Goal: Transaction & Acquisition: Purchase product/service

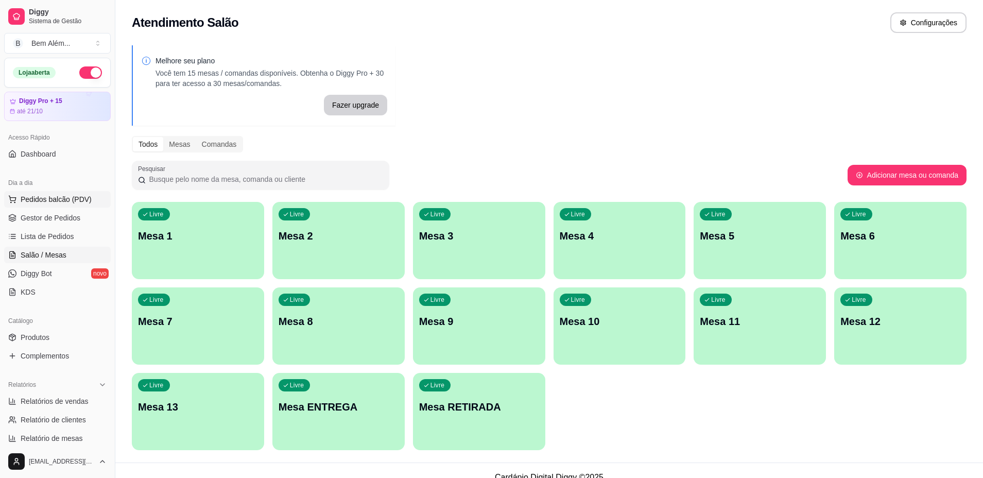
click at [91, 197] on button "Pedidos balcão (PDV)" at bounding box center [57, 199] width 107 height 16
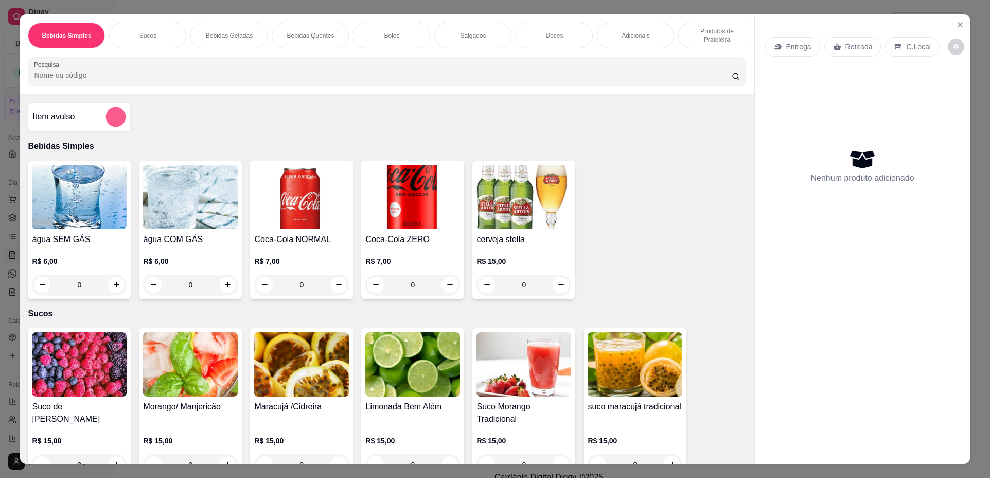
click at [107, 126] on button "add-separate-item" at bounding box center [116, 117] width 20 height 20
click at [957, 21] on icon "Close" at bounding box center [960, 25] width 8 height 8
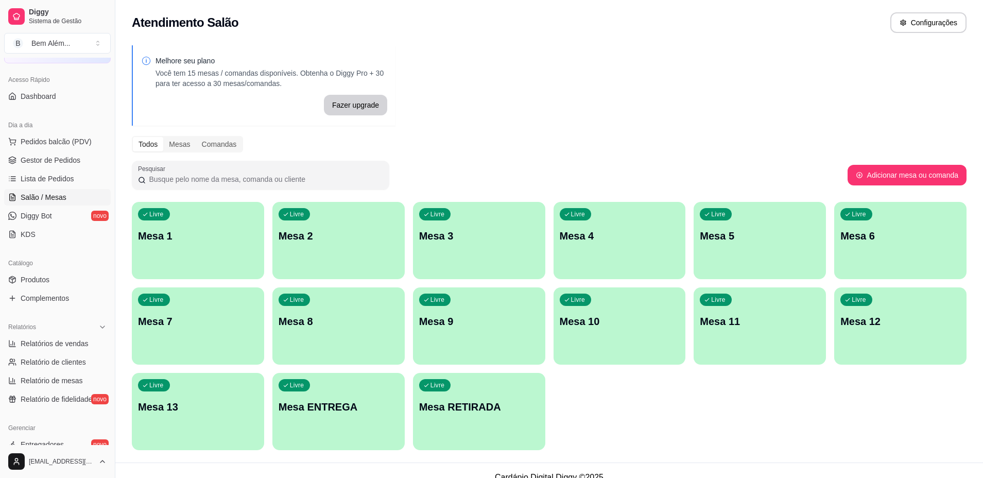
scroll to position [103, 0]
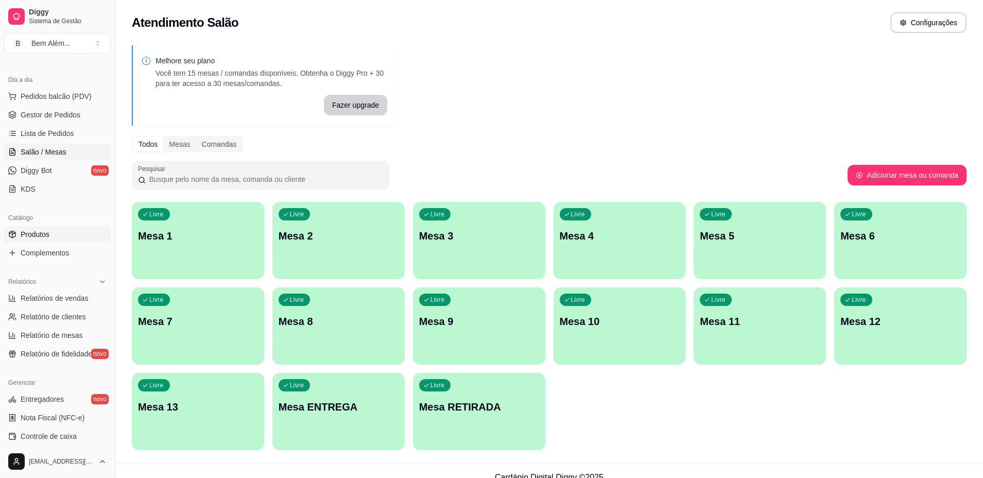
click at [57, 241] on link "Produtos" at bounding box center [57, 234] width 107 height 16
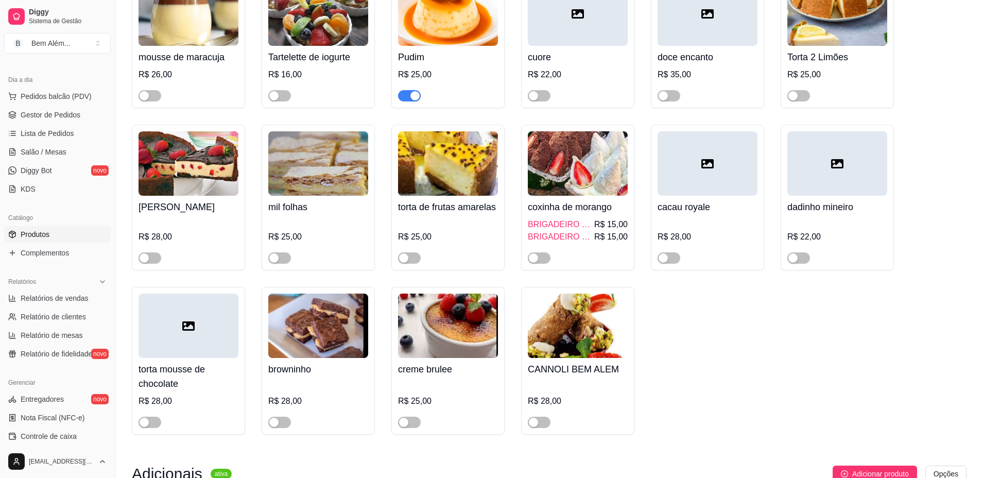
scroll to position [4015, 0]
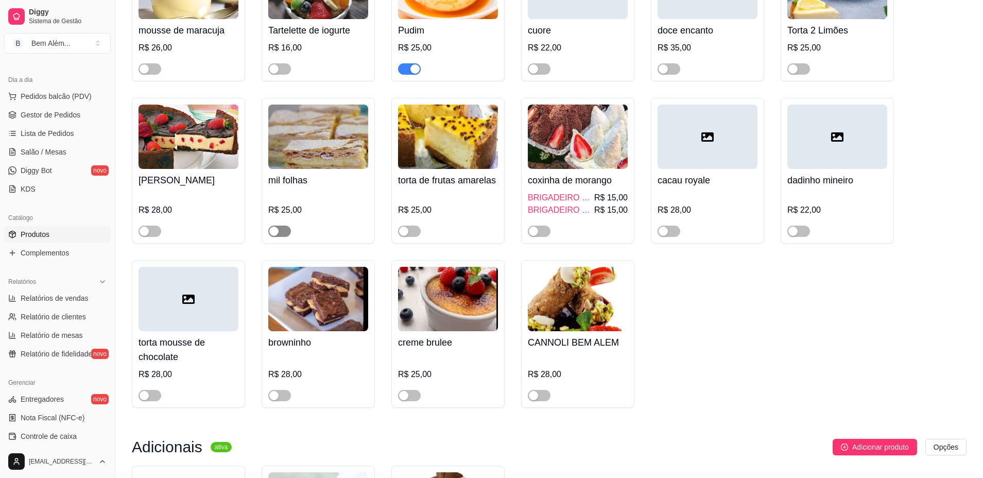
click at [277, 236] on div "button" at bounding box center [273, 230] width 9 height 9
click at [79, 95] on span "Pedidos balcão (PDV)" at bounding box center [56, 96] width 71 height 10
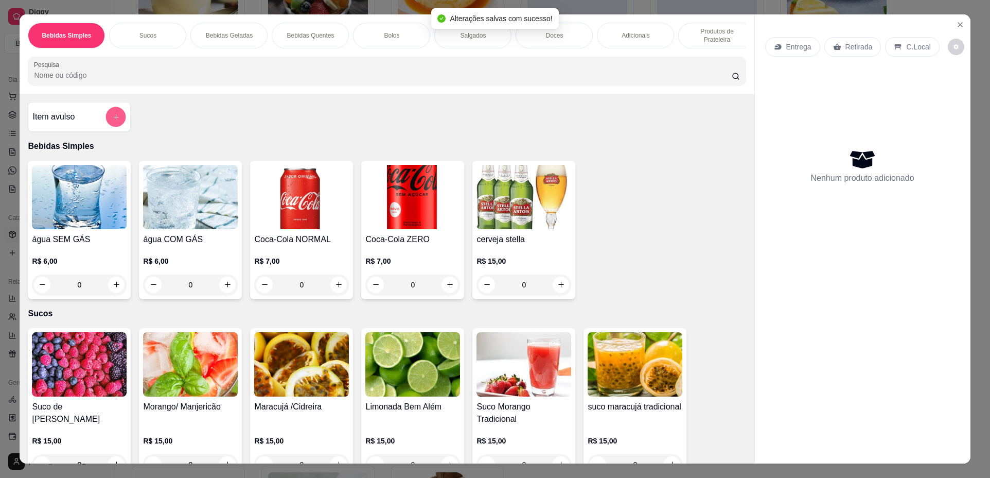
click at [112, 121] on icon "add-separate-item" at bounding box center [116, 117] width 8 height 8
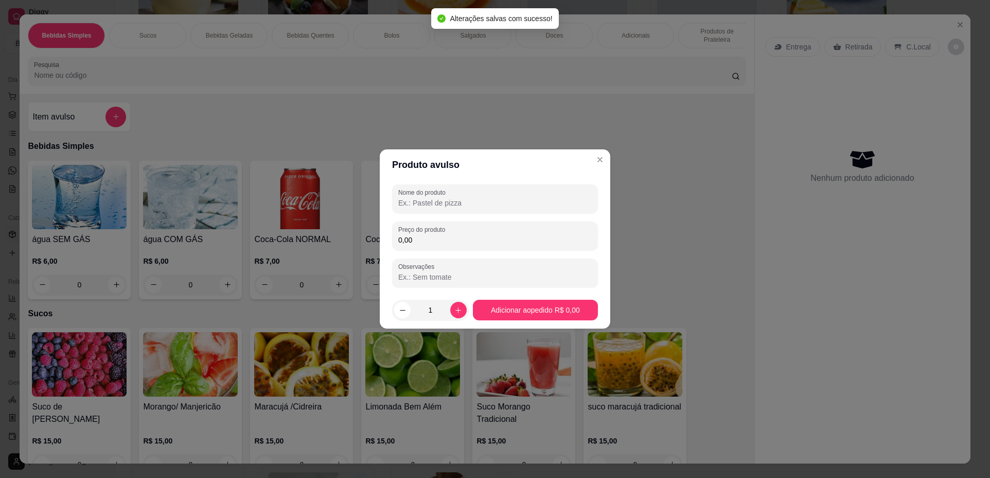
click at [430, 240] on input "0,00" at bounding box center [495, 240] width 194 height 10
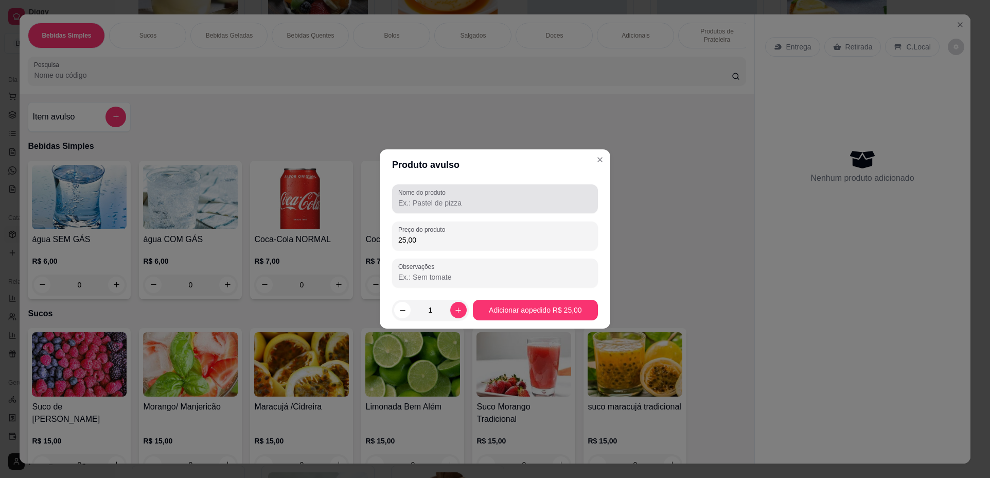
type input "25,00"
click at [465, 205] on input "Nome do produto" at bounding box center [495, 203] width 194 height 10
type input "mil folhas"
click at [454, 317] on button "increase-product-quantity" at bounding box center [458, 310] width 16 height 16
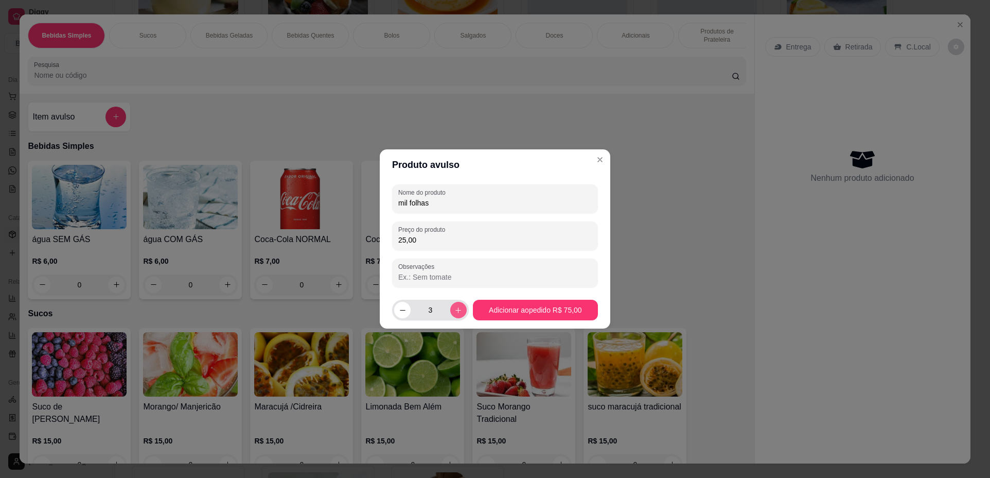
click at [454, 317] on button "increase-product-quantity" at bounding box center [458, 310] width 16 height 16
type input "4"
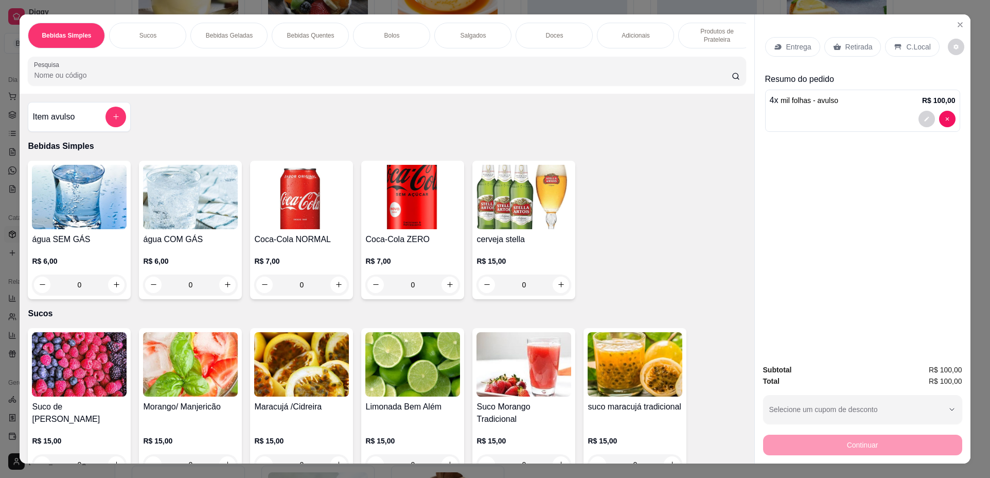
click at [848, 42] on p "Retirada" at bounding box center [859, 47] width 27 height 10
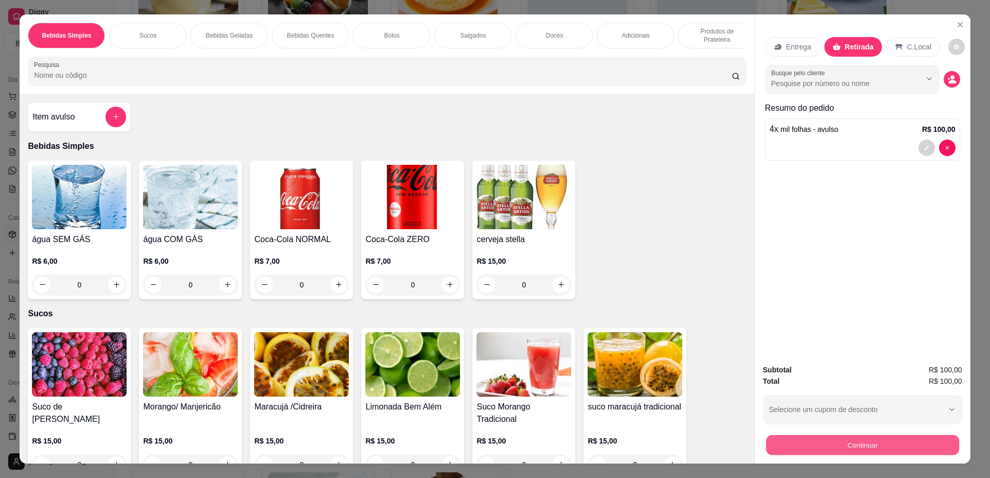
click at [846, 448] on button "Continuar" at bounding box center [862, 445] width 193 height 20
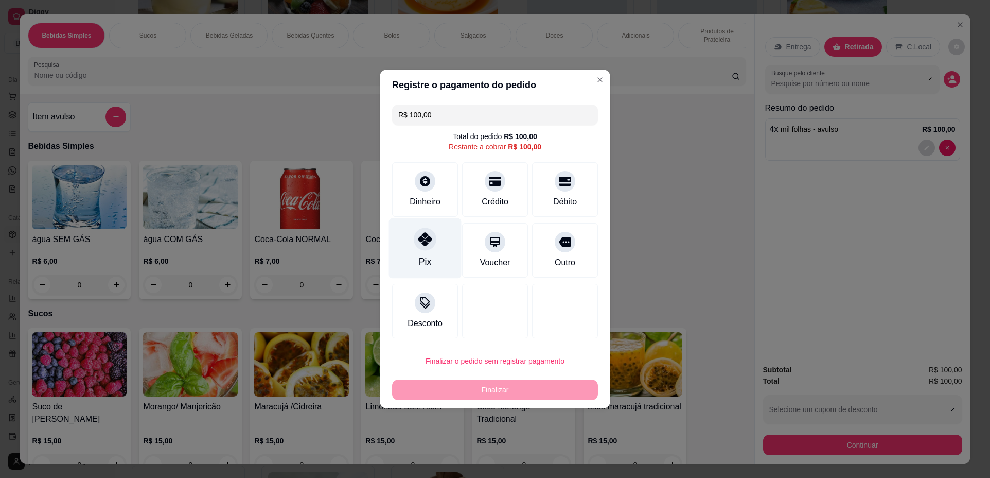
click at [422, 266] on div "Pix" at bounding box center [425, 261] width 12 height 13
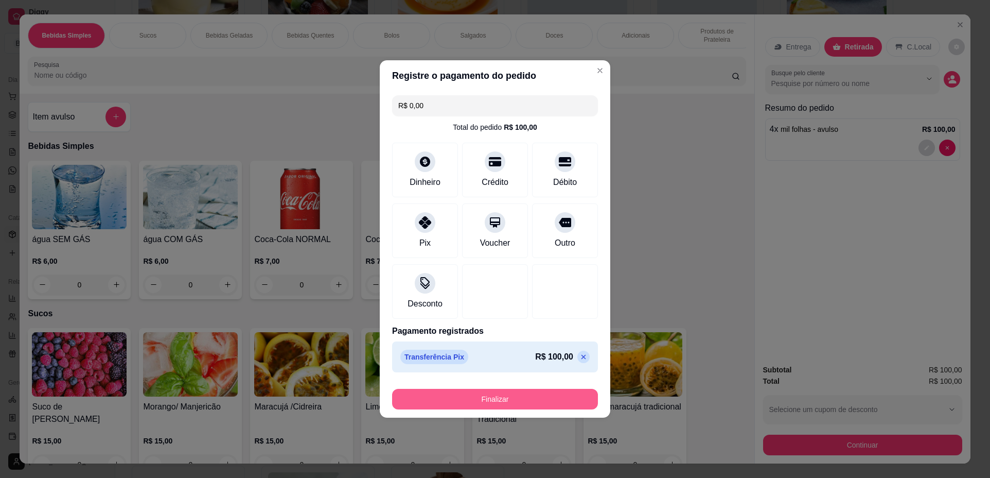
click at [540, 398] on button "Finalizar" at bounding box center [495, 399] width 206 height 21
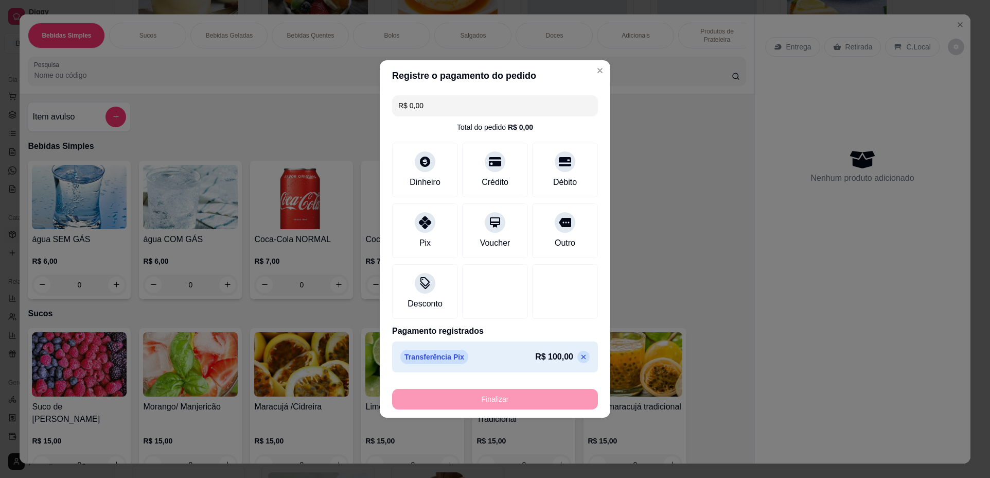
type input "-R$ 100,00"
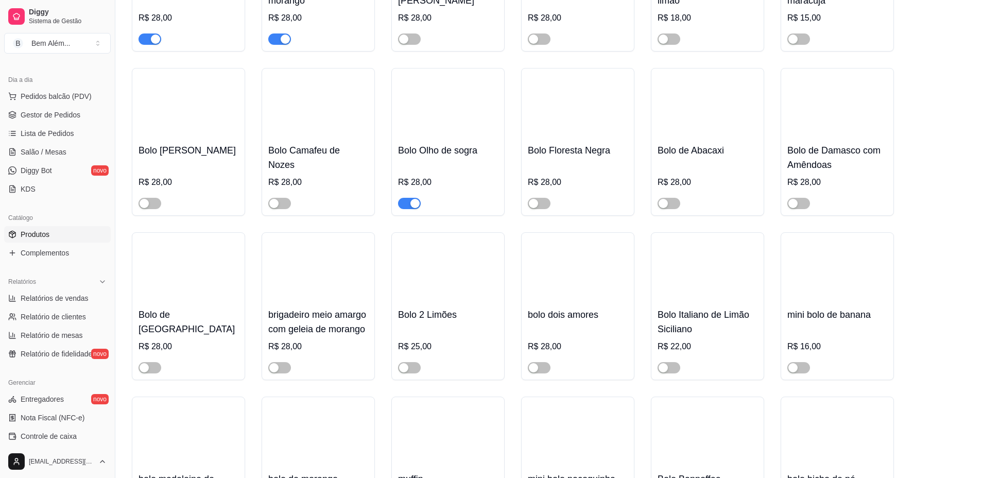
scroll to position [1287, 0]
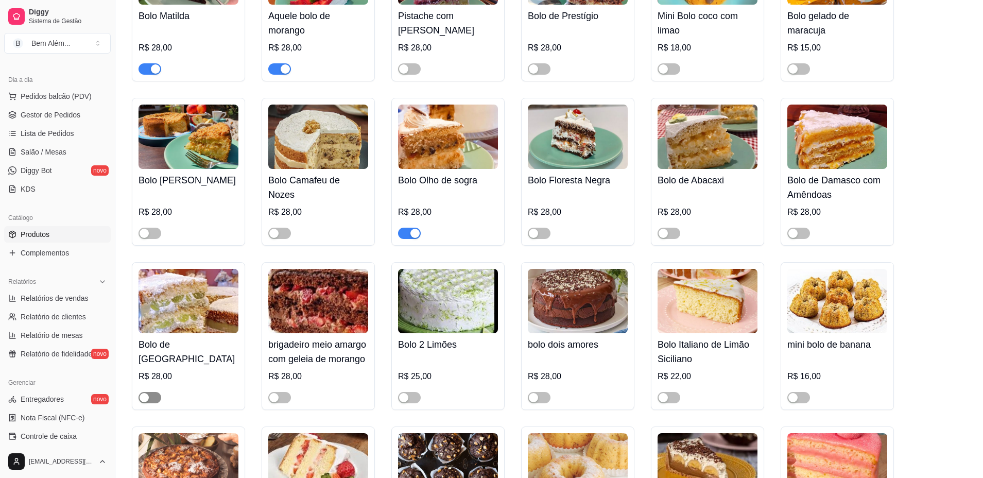
click at [148, 399] on div "button" at bounding box center [143, 397] width 9 height 9
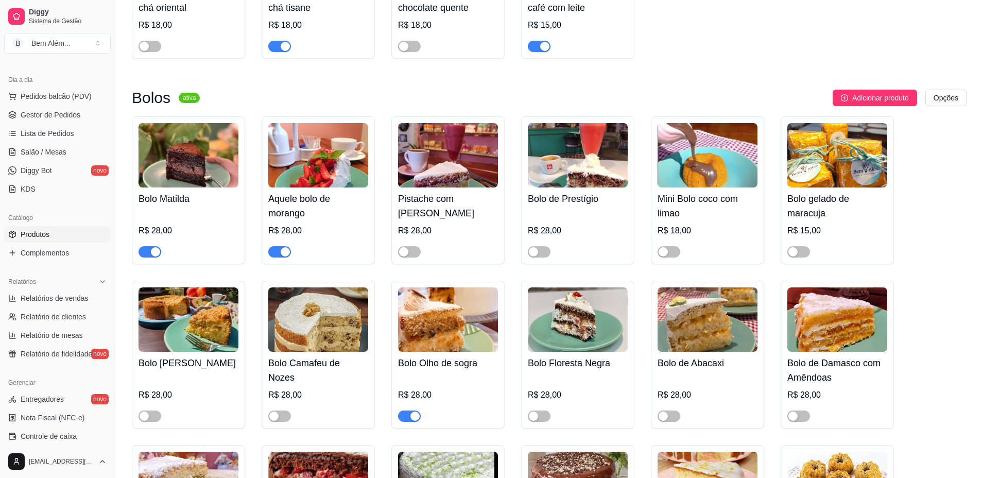
scroll to position [1081, 0]
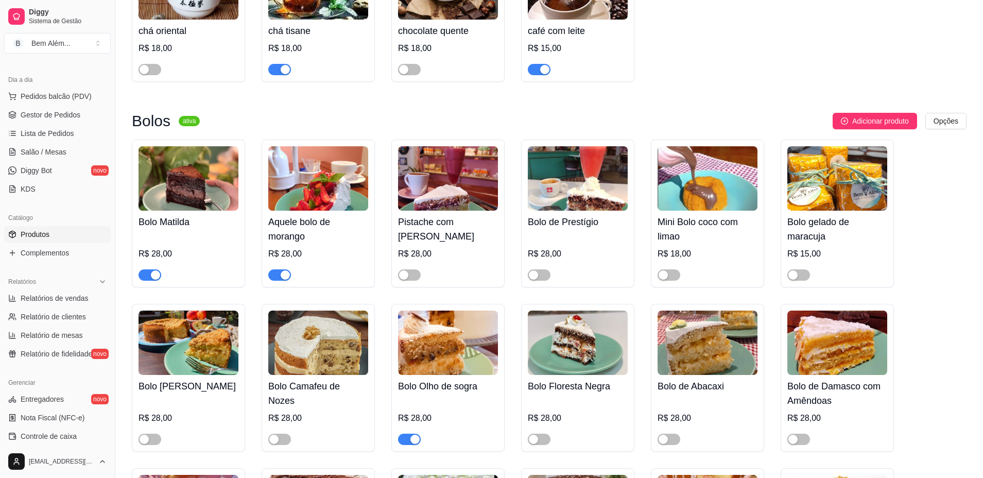
click at [283, 279] on div "button" at bounding box center [285, 274] width 9 height 9
click at [412, 439] on div "button" at bounding box center [414, 438] width 9 height 9
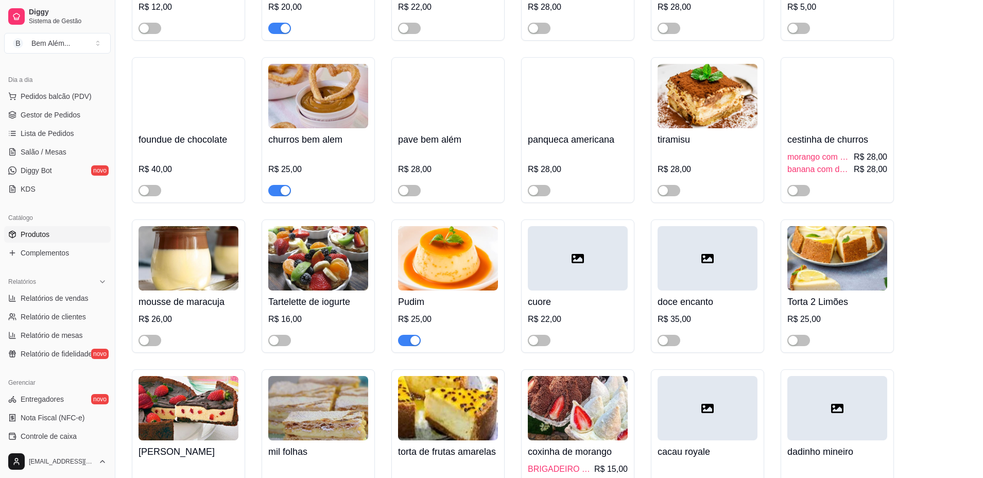
scroll to position [3757, 0]
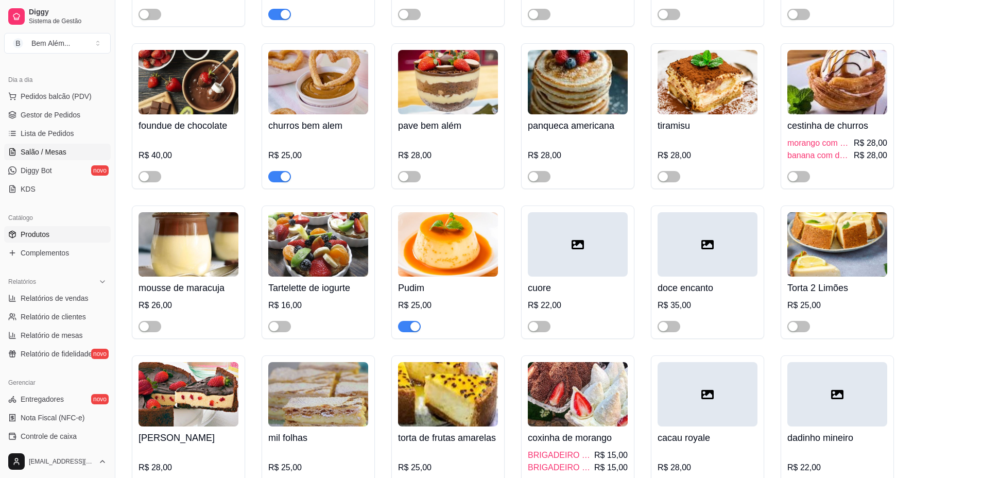
click at [58, 157] on link "Salão / Mesas" at bounding box center [57, 152] width 107 height 16
